Goal: Task Accomplishment & Management: Manage account settings

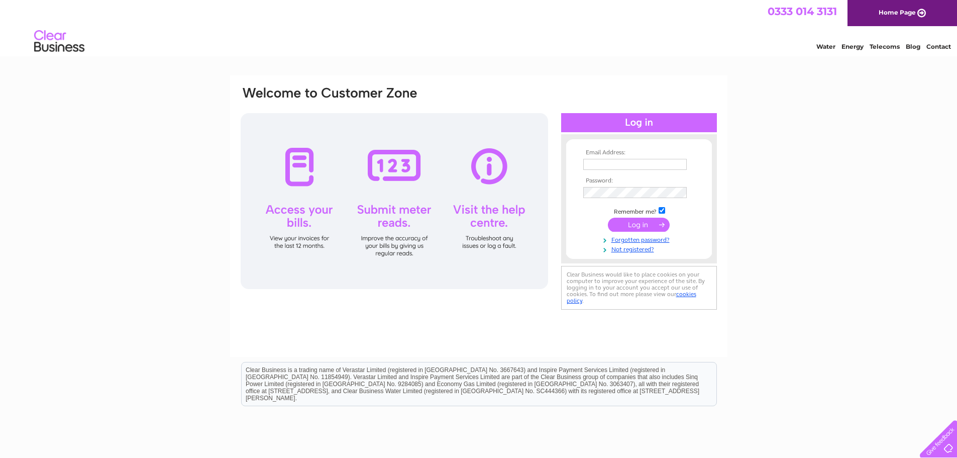
type input "lethanhcong3108@gmail.com"
click at [640, 221] on input "submit" at bounding box center [639, 224] width 62 height 14
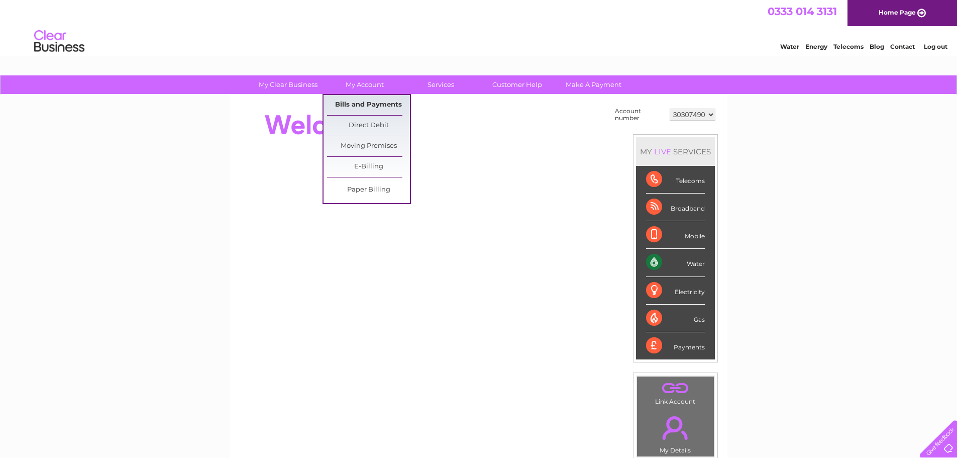
click at [375, 108] on link "Bills and Payments" at bounding box center [368, 105] width 83 height 20
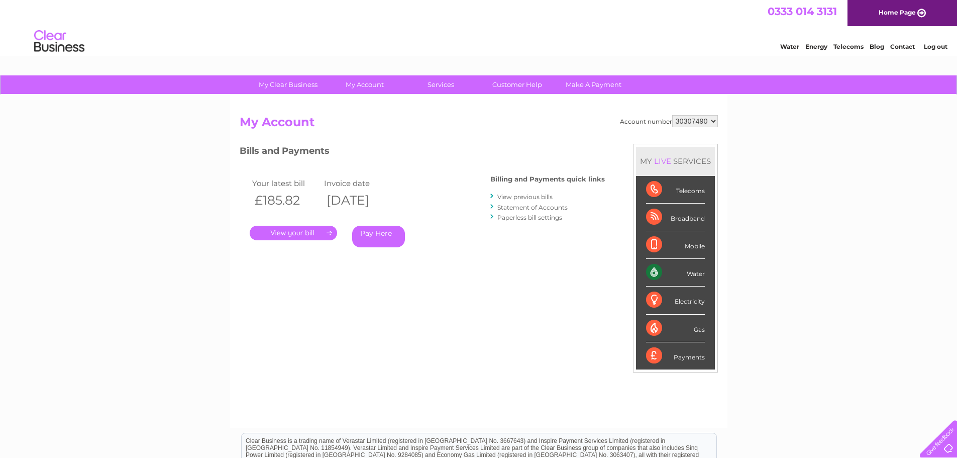
click at [542, 209] on link "Statement of Accounts" at bounding box center [532, 207] width 70 height 8
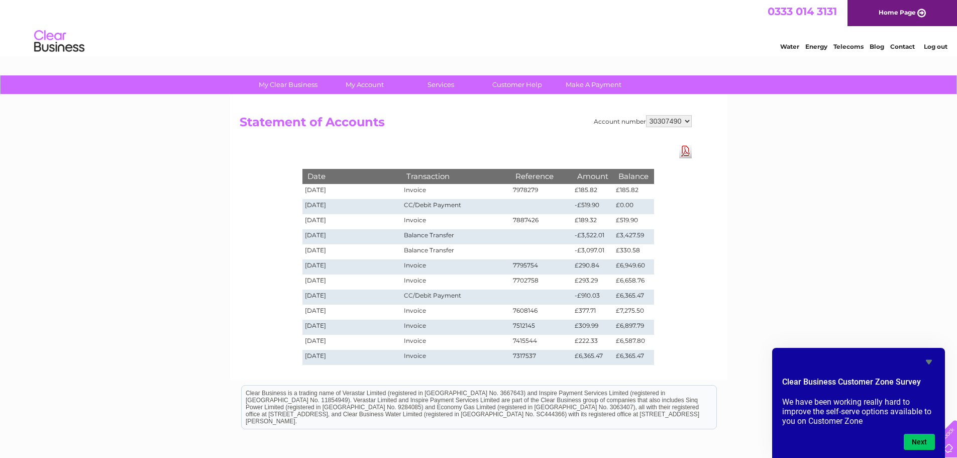
click at [928, 50] on link "Log out" at bounding box center [936, 47] width 24 height 8
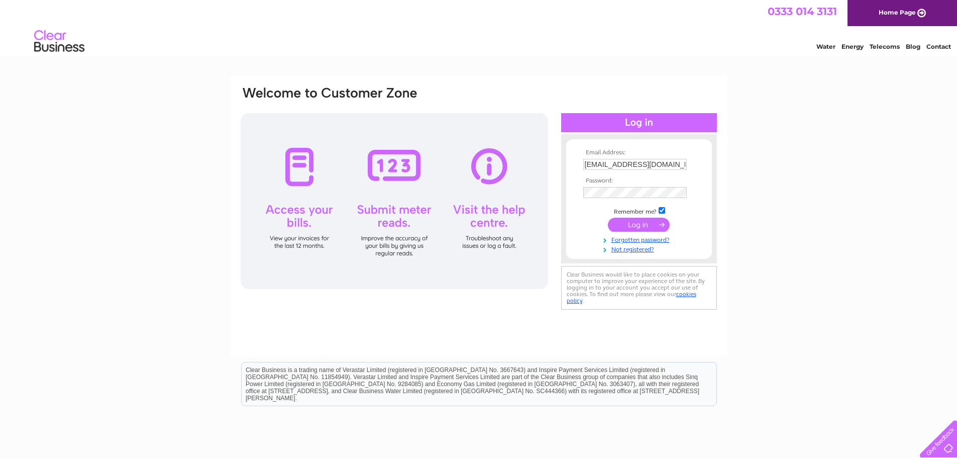
click at [636, 164] on input "lethanhcong3108@gmail.com" at bounding box center [634, 164] width 103 height 11
type input "lethanhcong310893@gmail.com"
click at [646, 226] on input "submit" at bounding box center [639, 224] width 62 height 14
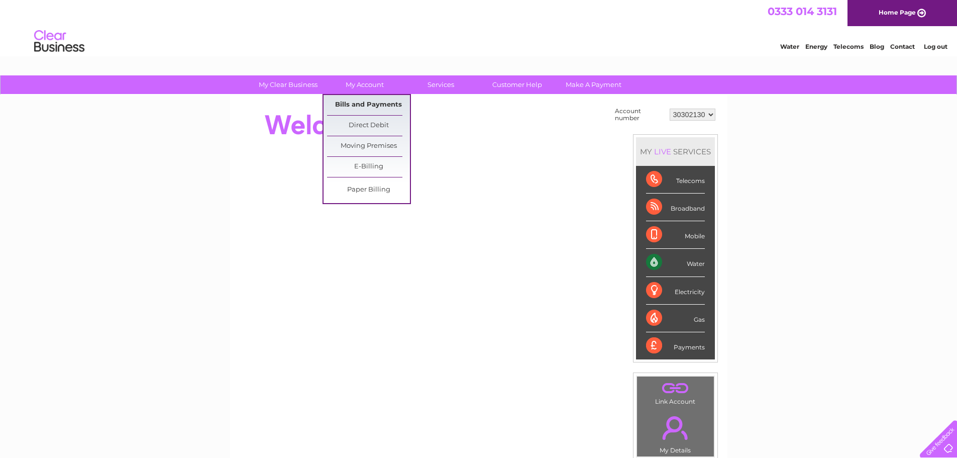
click at [358, 110] on link "Bills and Payments" at bounding box center [368, 105] width 83 height 20
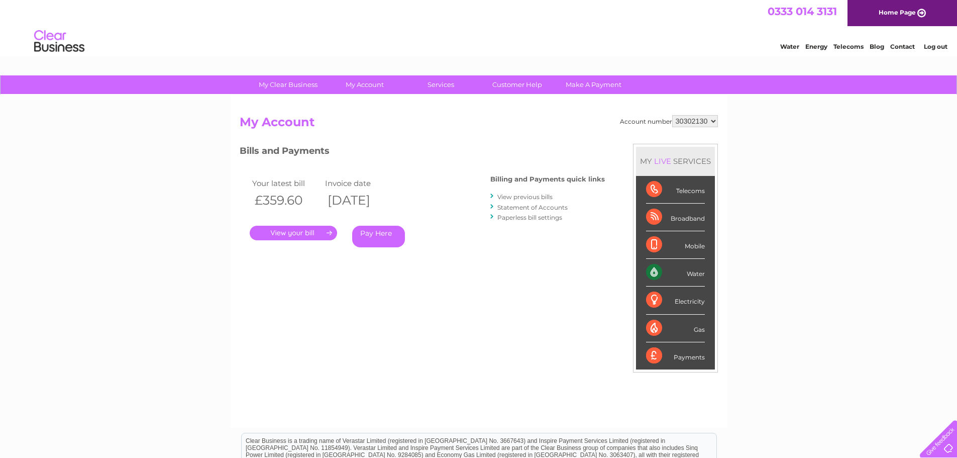
click at [527, 208] on link "Statement of Accounts" at bounding box center [532, 207] width 70 height 8
